Goal: Task Accomplishment & Management: Manage account settings

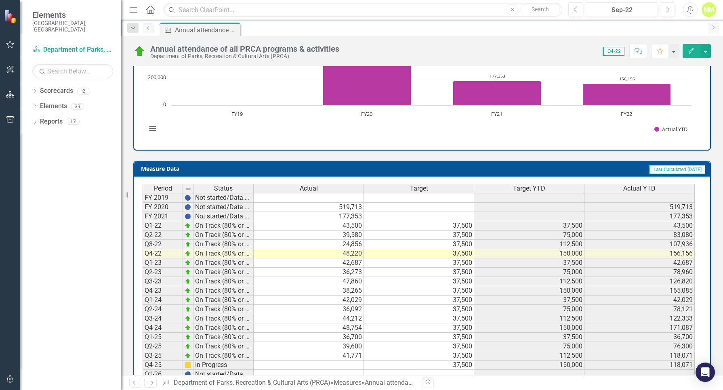
scroll to position [277, 0]
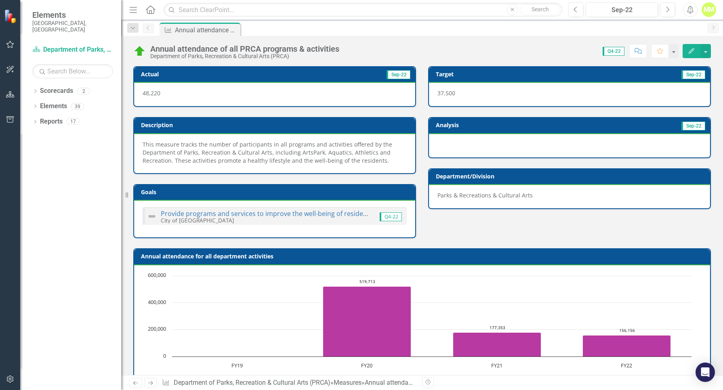
scroll to position [277, 0]
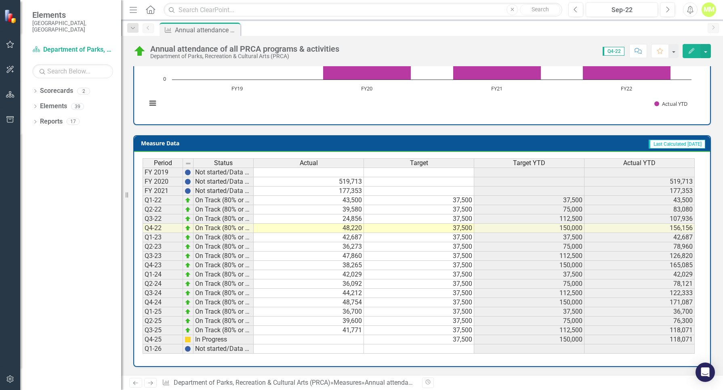
click at [345, 339] on td at bounding box center [309, 339] width 110 height 9
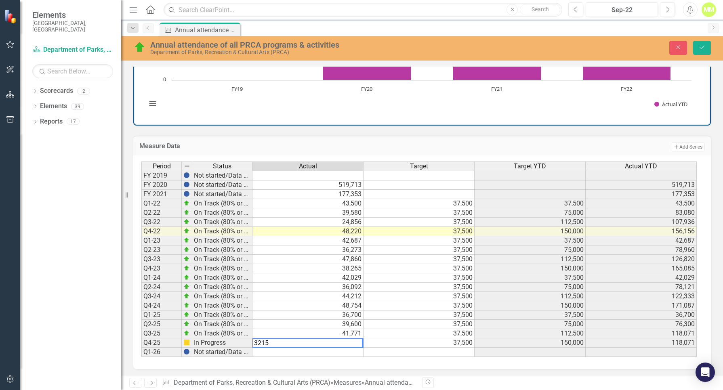
click at [409, 333] on td "37,500" at bounding box center [419, 333] width 111 height 9
type textarea "37500"
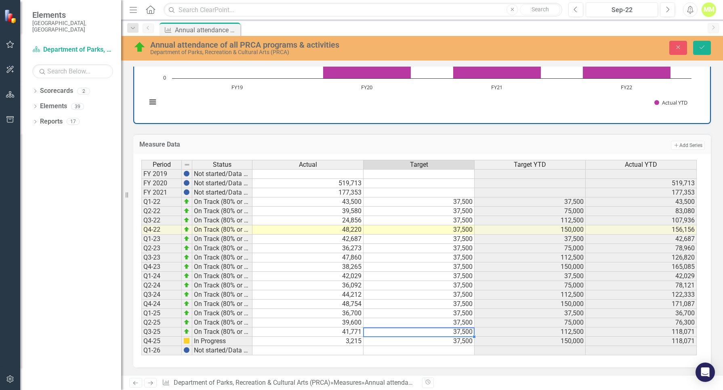
scroll to position [0, 0]
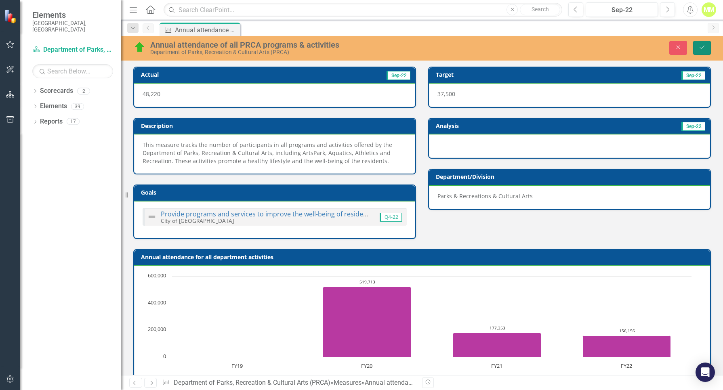
click at [706, 46] on button "Save" at bounding box center [702, 48] width 18 height 14
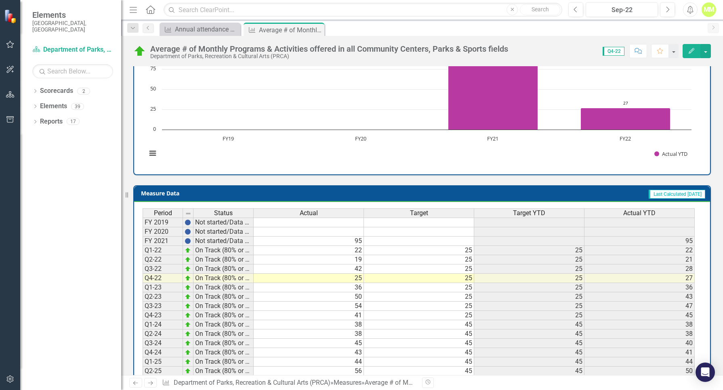
scroll to position [277, 0]
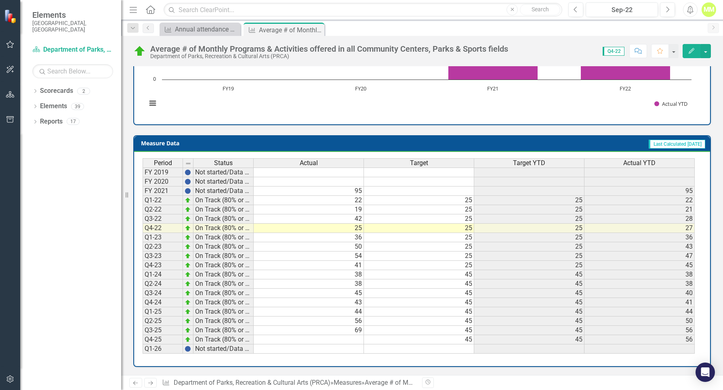
click at [355, 340] on td at bounding box center [309, 339] width 110 height 9
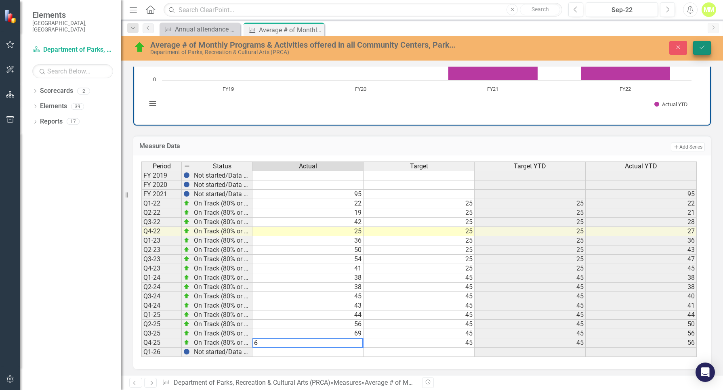
type textarea "6"
drag, startPoint x: 702, startPoint y: 48, endPoint x: 575, endPoint y: 157, distance: 167.3
click at [702, 48] on icon "Save" at bounding box center [701, 47] width 7 height 6
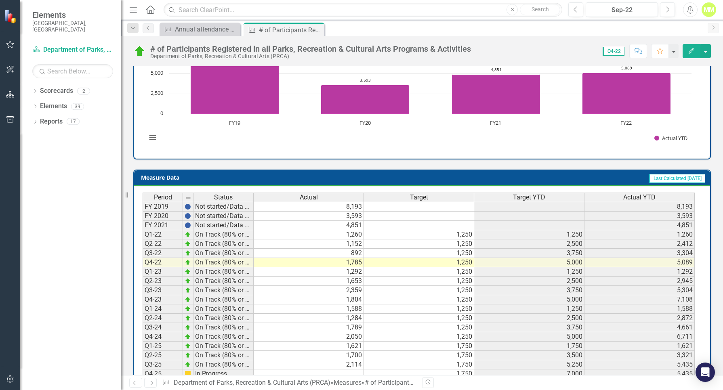
scroll to position [269, 0]
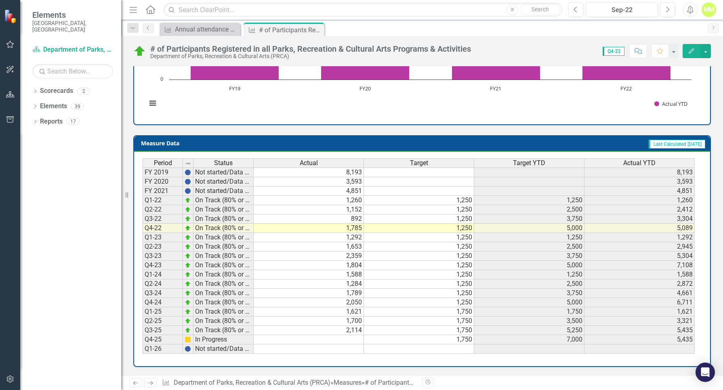
click at [355, 337] on td at bounding box center [309, 339] width 110 height 9
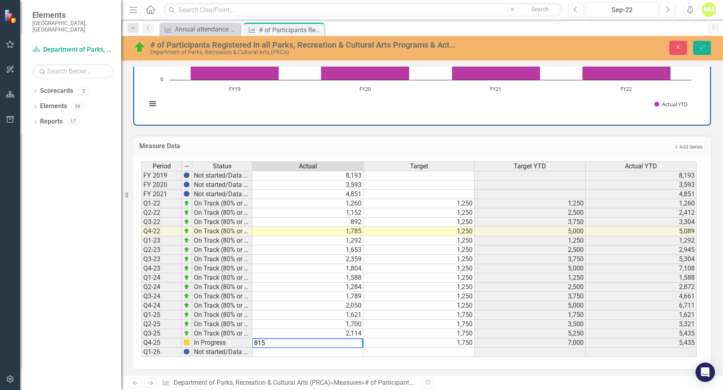
click at [380, 346] on td "1,750" at bounding box center [419, 342] width 111 height 9
type textarea "1750"
click at [699, 46] on icon "Save" at bounding box center [701, 47] width 7 height 6
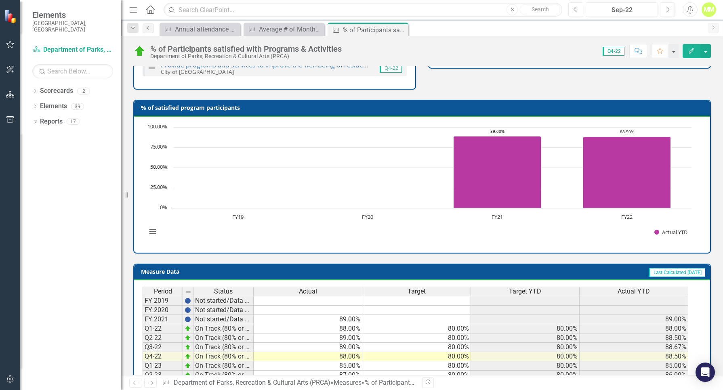
scroll to position [269, 0]
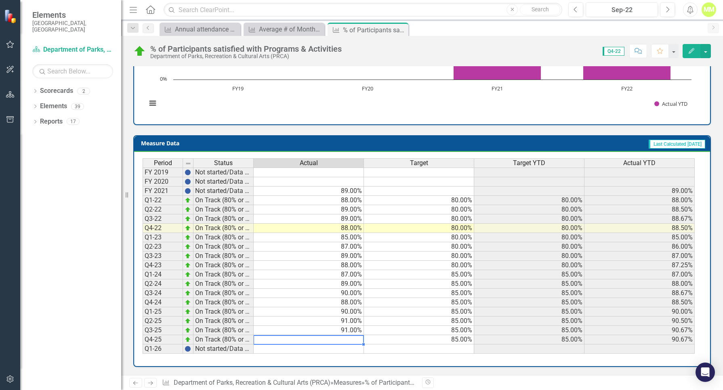
click at [353, 342] on td at bounding box center [309, 339] width 110 height 9
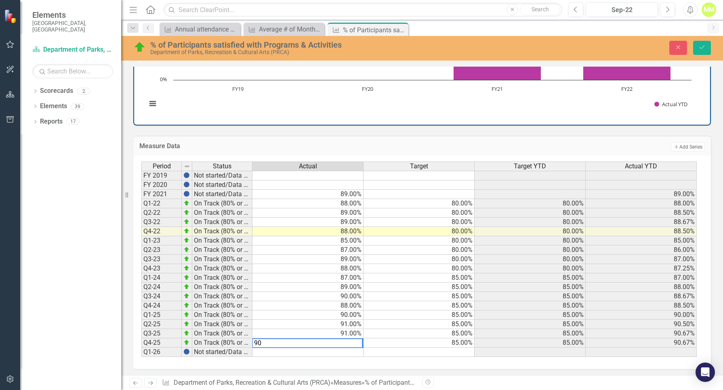
click at [389, 330] on td "85.00%" at bounding box center [419, 333] width 111 height 9
type textarea "85"
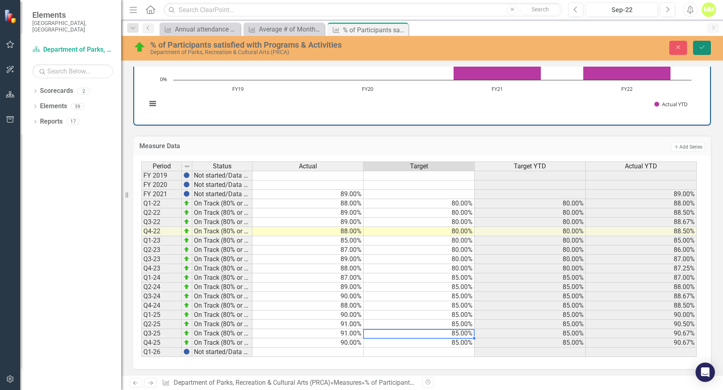
click at [704, 48] on icon "Save" at bounding box center [701, 47] width 7 height 6
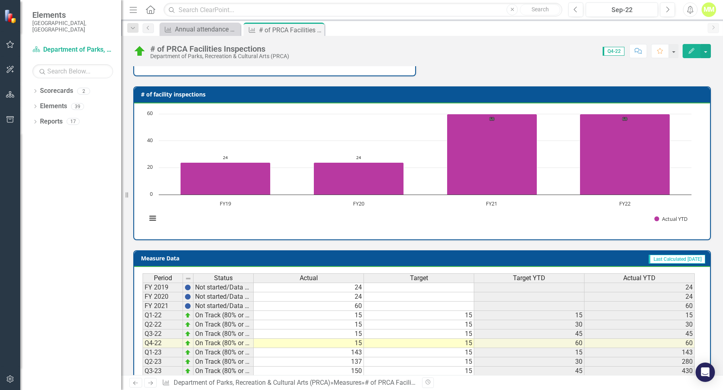
scroll to position [269, 0]
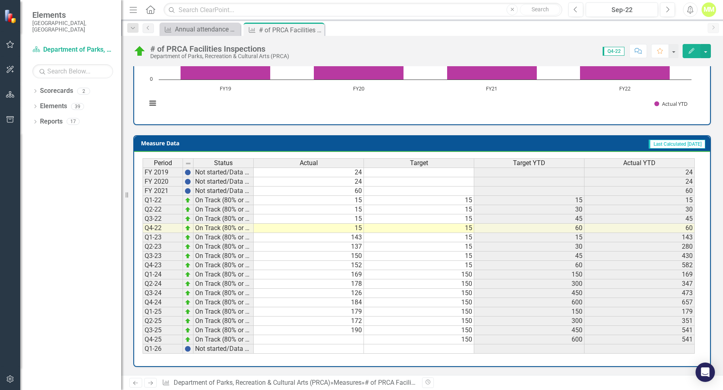
click at [354, 340] on td at bounding box center [309, 339] width 110 height 9
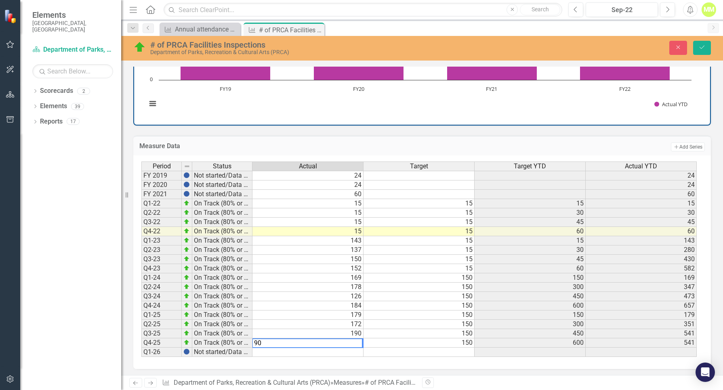
click at [422, 309] on td "150" at bounding box center [419, 305] width 111 height 9
type textarea "150"
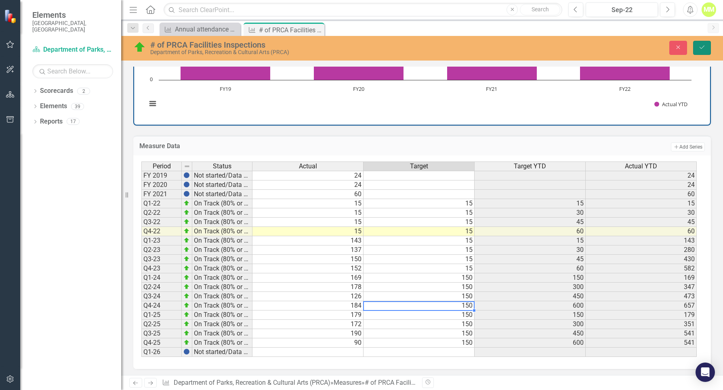
click at [701, 43] on button "Save" at bounding box center [702, 48] width 18 height 14
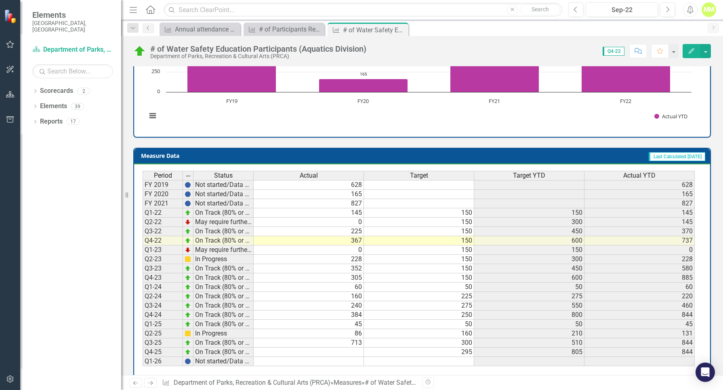
scroll to position [261, 0]
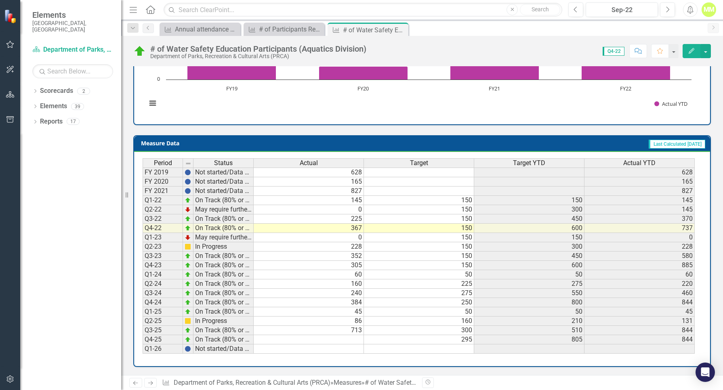
click at [354, 338] on td at bounding box center [309, 339] width 110 height 9
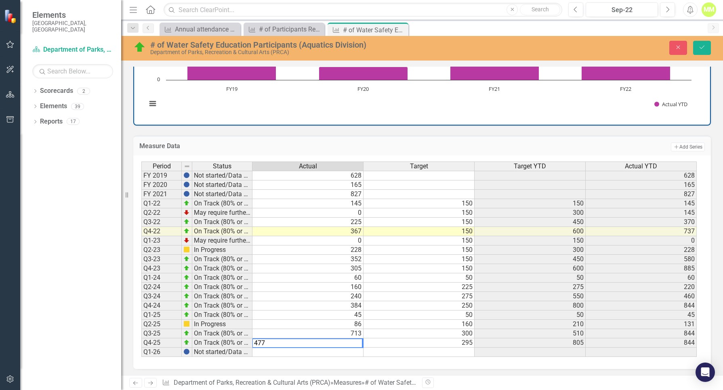
click at [379, 326] on td "160" at bounding box center [419, 324] width 111 height 9
type textarea "160"
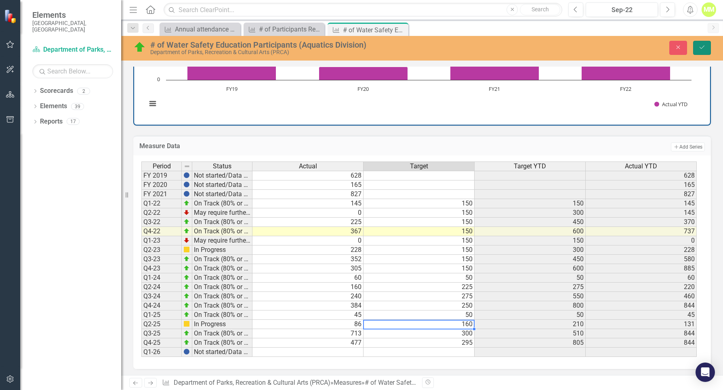
click at [697, 45] on button "Save" at bounding box center [702, 48] width 18 height 14
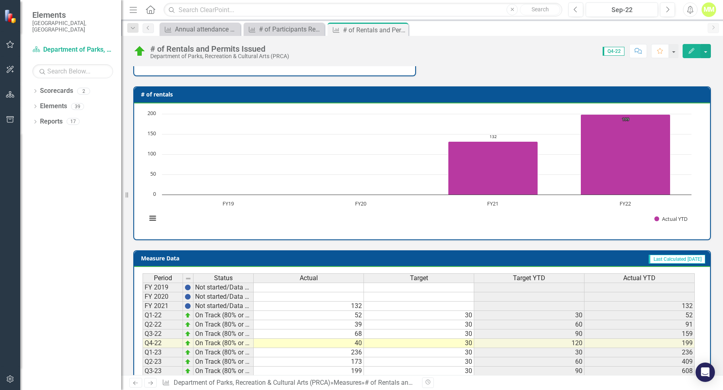
scroll to position [269, 0]
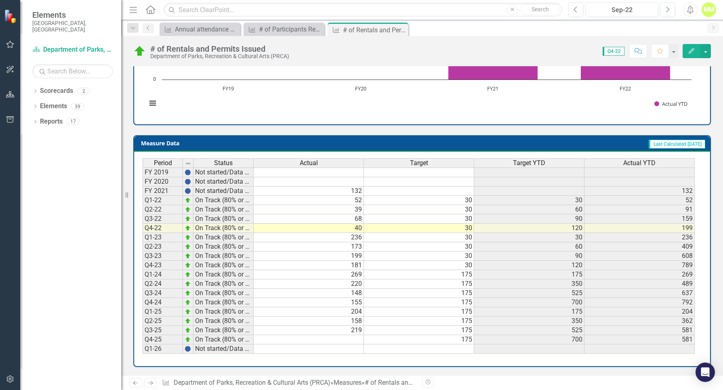
click at [355, 336] on td at bounding box center [309, 339] width 110 height 9
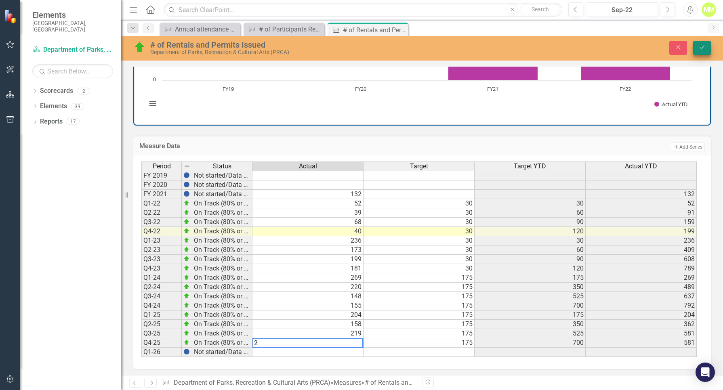
type textarea "2"
click at [703, 50] on icon "Save" at bounding box center [701, 47] width 7 height 6
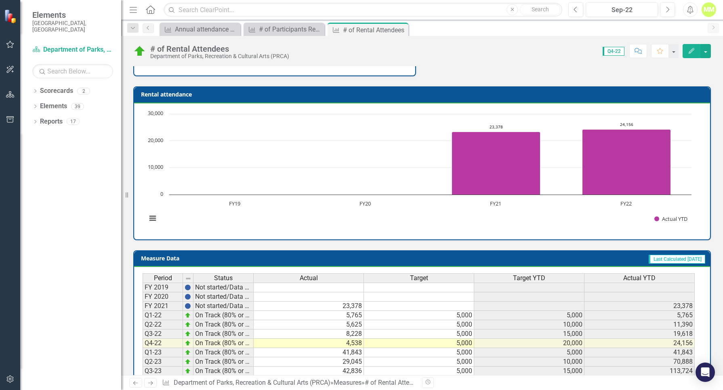
scroll to position [269, 0]
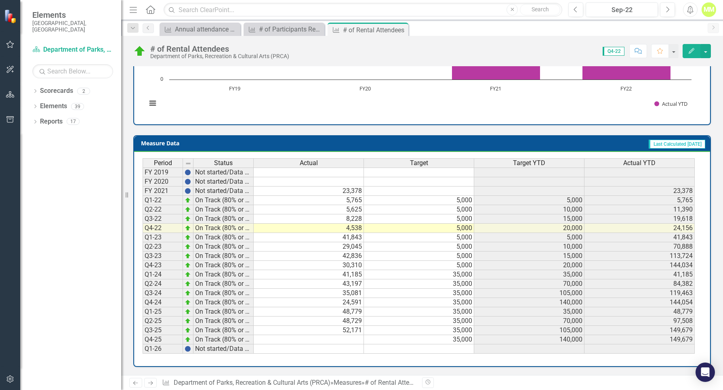
click at [353, 340] on td at bounding box center [309, 339] width 110 height 9
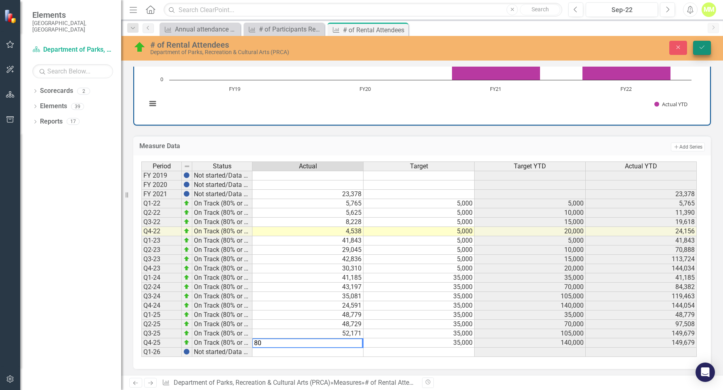
type textarea "80"
click at [700, 48] on icon "Save" at bounding box center [701, 47] width 7 height 6
